Goal: Navigation & Orientation: Find specific page/section

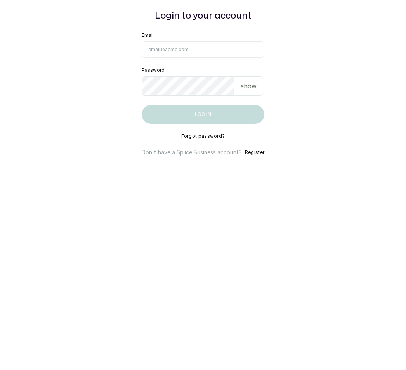
click at [252, 197] on p "show" at bounding box center [249, 201] width 16 height 9
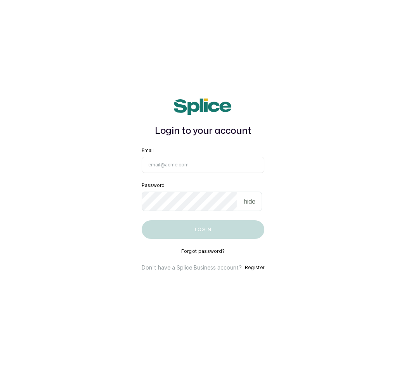
click at [254, 197] on p "hide" at bounding box center [249, 201] width 12 height 9
click at [165, 157] on input "Email" at bounding box center [203, 165] width 123 height 16
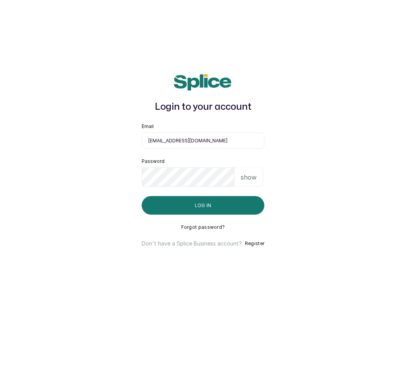
type input "fluffnpuffhair@gmail.com"
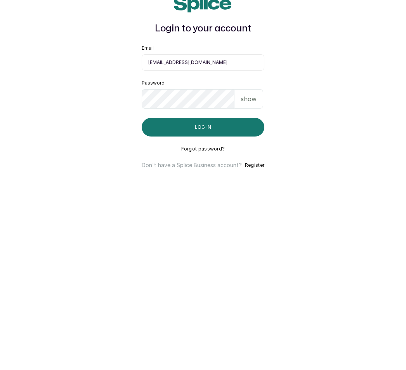
click at [218, 220] on button "Log in" at bounding box center [203, 229] width 123 height 19
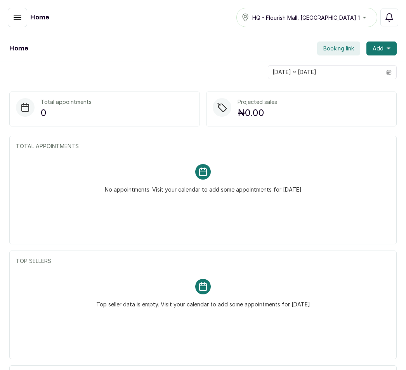
click at [26, 17] on button "button" at bounding box center [17, 17] width 19 height 19
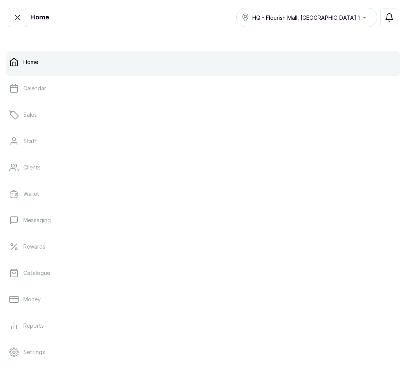
click at [58, 269] on link "Catalogue" at bounding box center [203, 273] width 394 height 22
